Goal: Navigation & Orientation: Find specific page/section

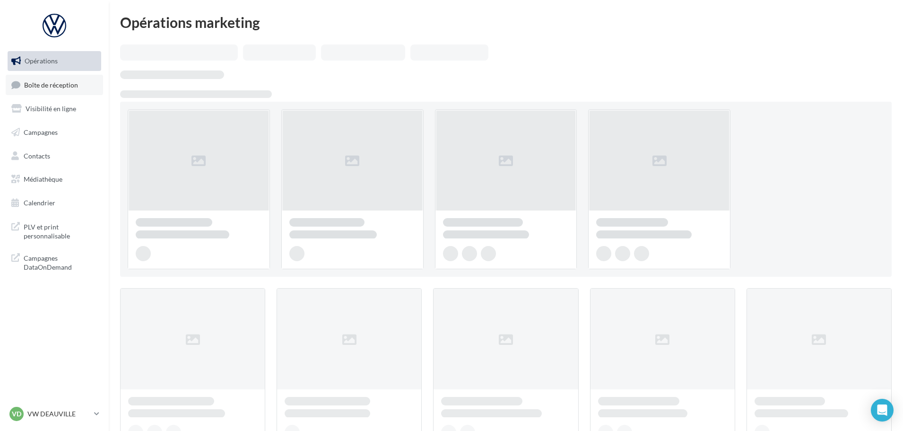
click at [48, 78] on link "Boîte de réception" at bounding box center [54, 85] width 97 height 20
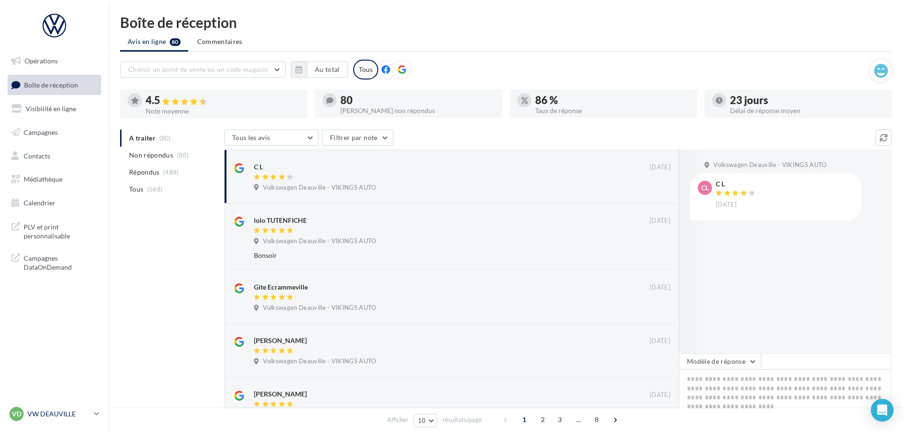
click at [76, 409] on p "VW DEAUVILLE" at bounding box center [58, 413] width 63 height 9
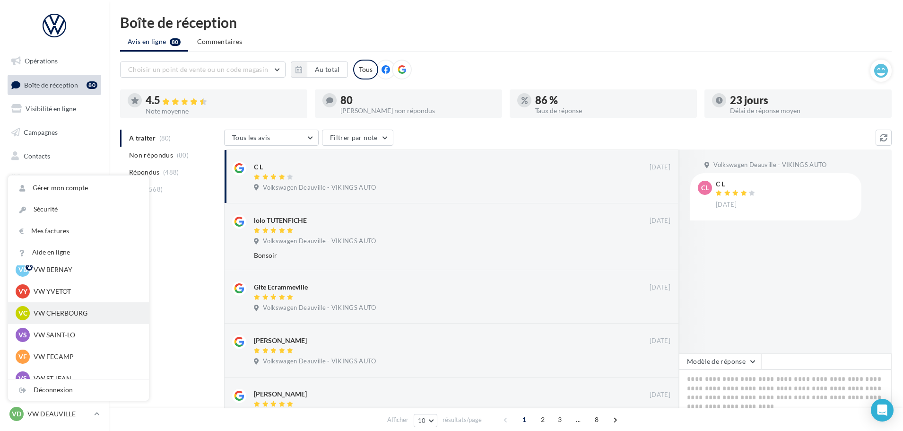
scroll to position [47, 0]
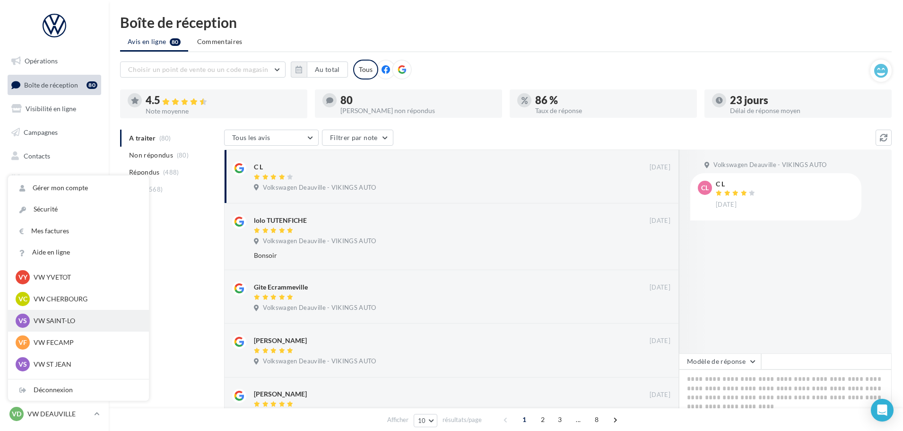
click at [57, 319] on p "VW SAINT-LO" at bounding box center [86, 320] width 104 height 9
